Goal: Information Seeking & Learning: Check status

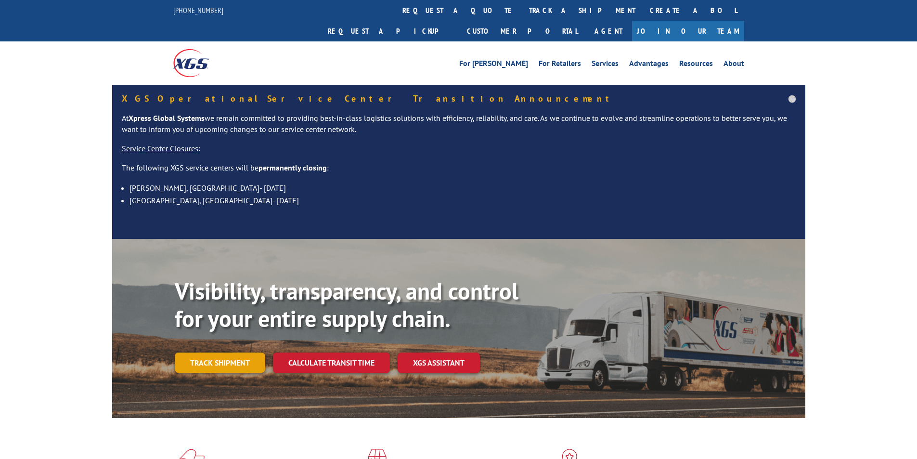
click at [250, 352] on link "Track shipment" at bounding box center [220, 362] width 91 height 20
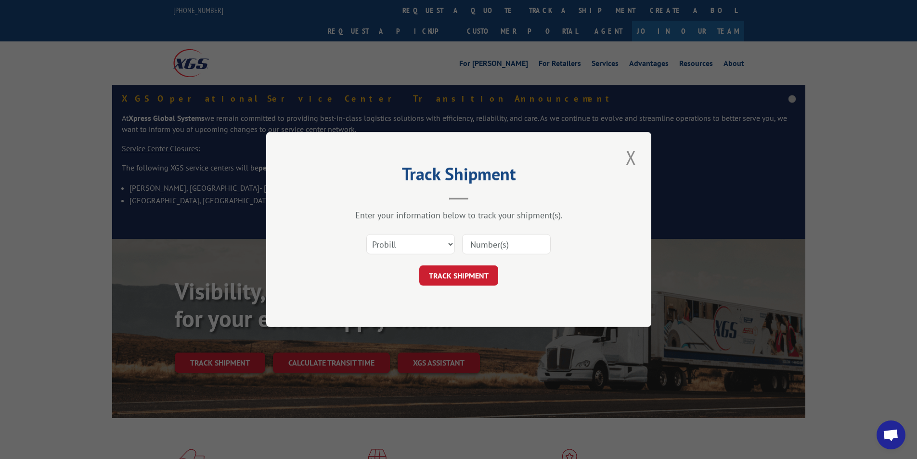
click at [455, 244] on div "Select category... Probill BOL PO" at bounding box center [458, 244] width 289 height 32
click at [450, 247] on select "Select category... Probill BOL PO" at bounding box center [410, 244] width 89 height 20
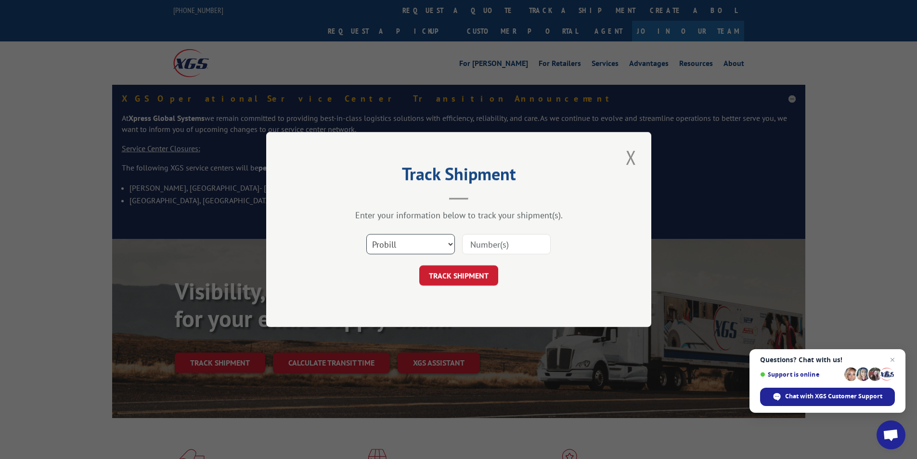
select select "bol"
click at [366, 234] on select "Select category... Probill BOL PO" at bounding box center [410, 244] width 89 height 20
click at [471, 247] on input at bounding box center [506, 244] width 89 height 20
paste input "4956626"
type input "4956626"
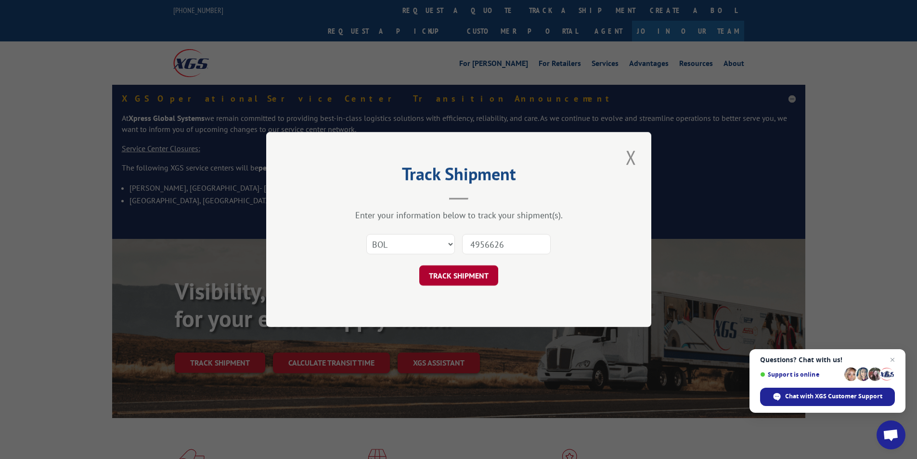
click at [469, 272] on button "TRACK SHIPMENT" at bounding box center [458, 275] width 79 height 20
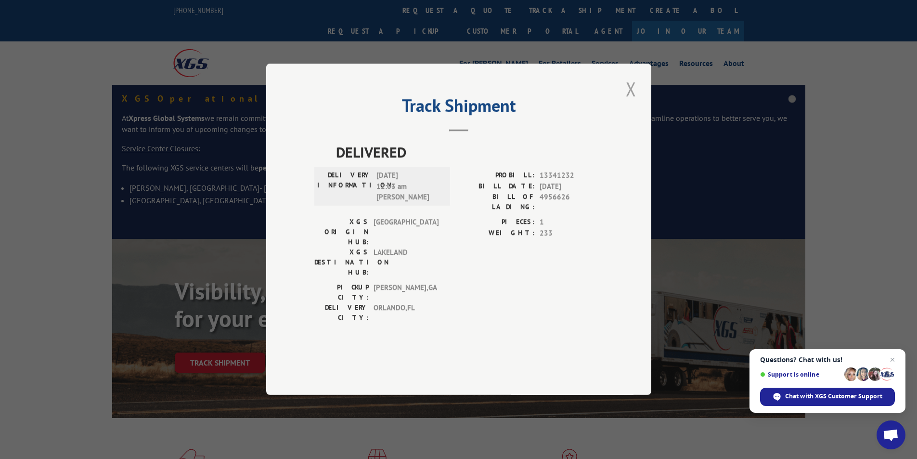
click at [638, 102] on button "Close modal" at bounding box center [631, 89] width 16 height 26
